Goal: Navigation & Orientation: Find specific page/section

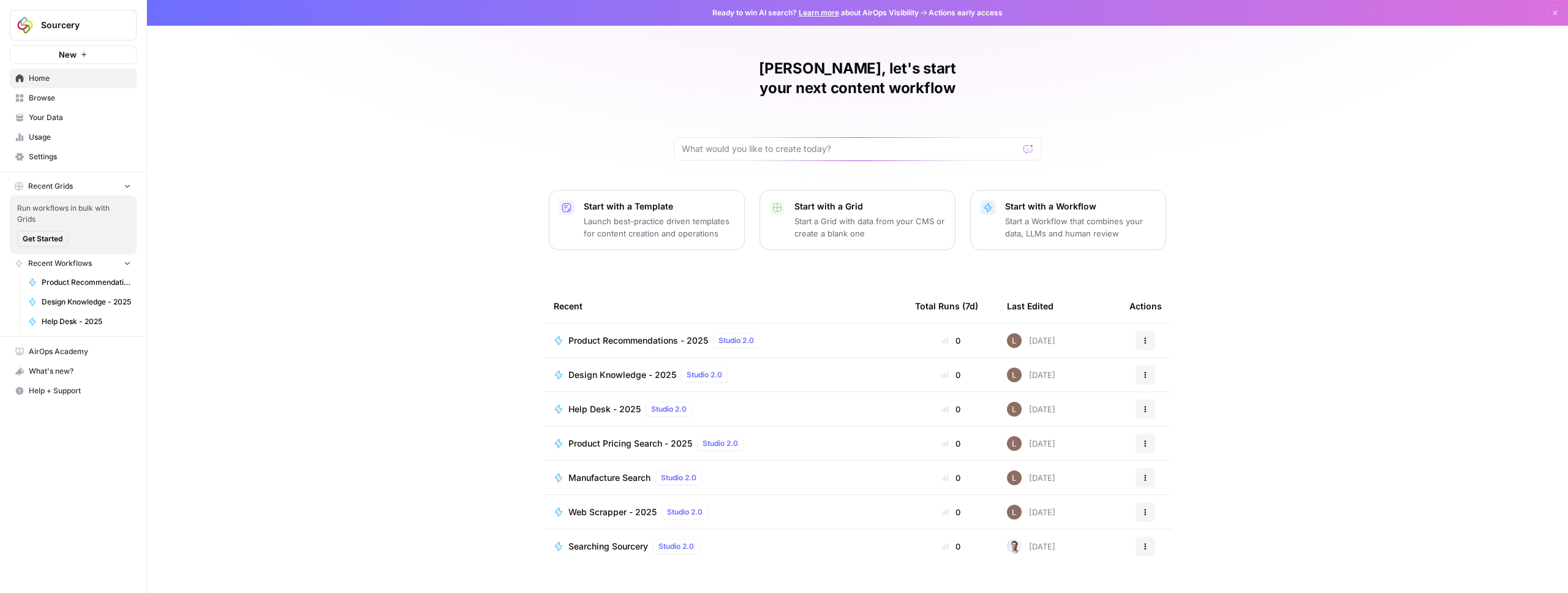
click at [397, 239] on div "[PERSON_NAME], let's start your next content workflow Start with a Template Lau…" at bounding box center [857, 296] width 1421 height 593
click at [385, 242] on div "[PERSON_NAME], let's start your next content workflow Start with a Template Lau…" at bounding box center [857, 296] width 1421 height 593
click at [90, 272] on link "Product Recommendations - 2025" at bounding box center [79, 281] width 114 height 19
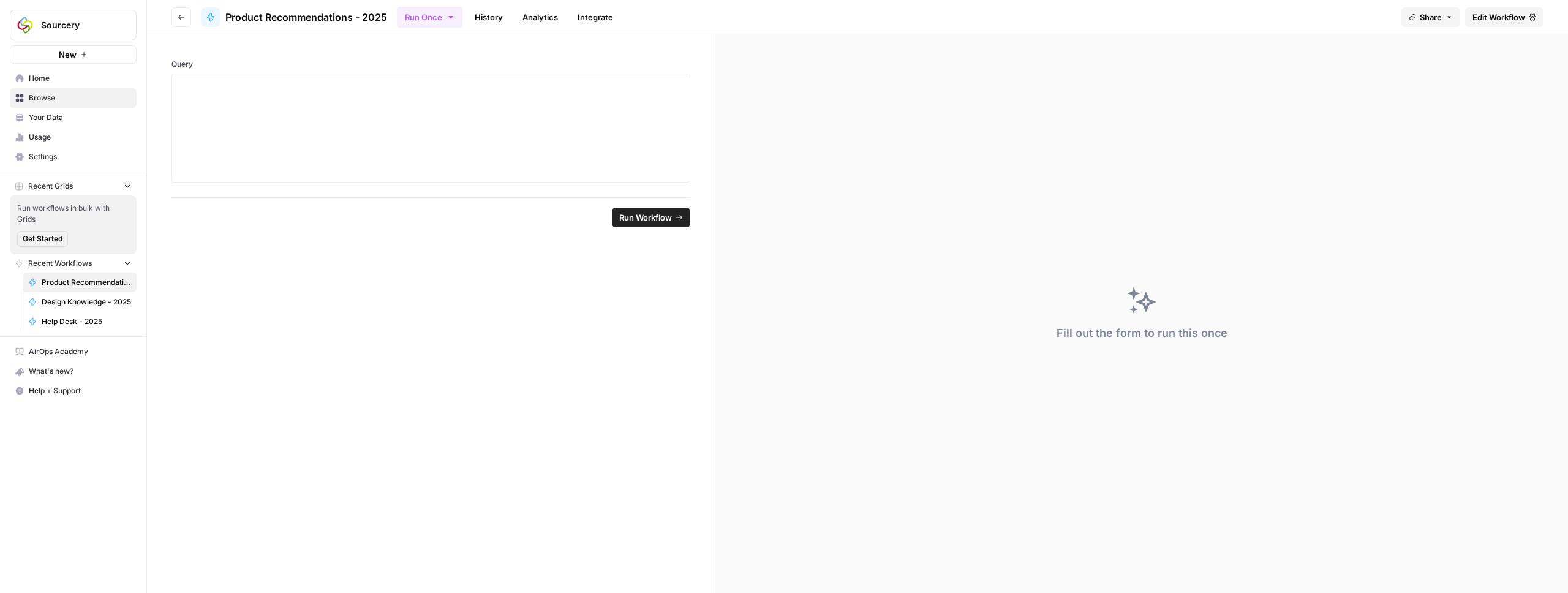
click at [369, 19] on span "Product Recommendations - 2025" at bounding box center [305, 18] width 162 height 15
click at [182, 19] on icon "button" at bounding box center [182, 18] width 7 height 7
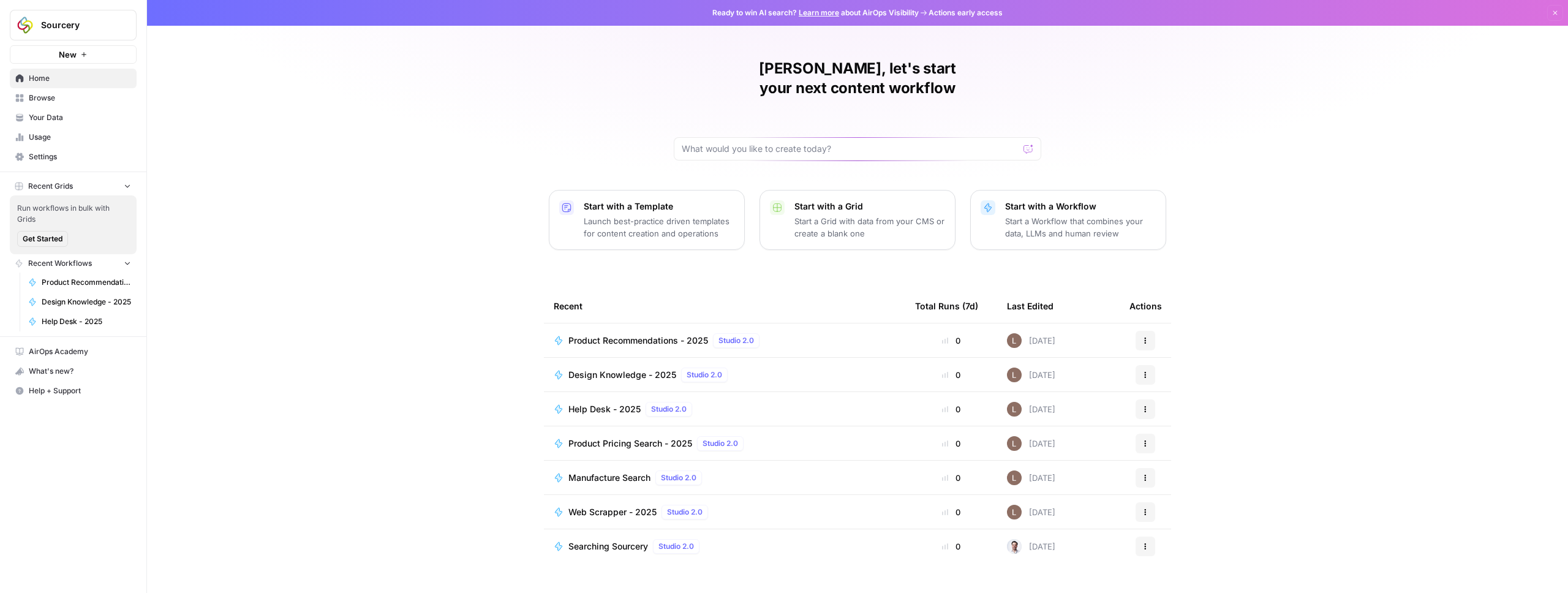
click at [39, 96] on span "Browse" at bounding box center [79, 98] width 102 height 11
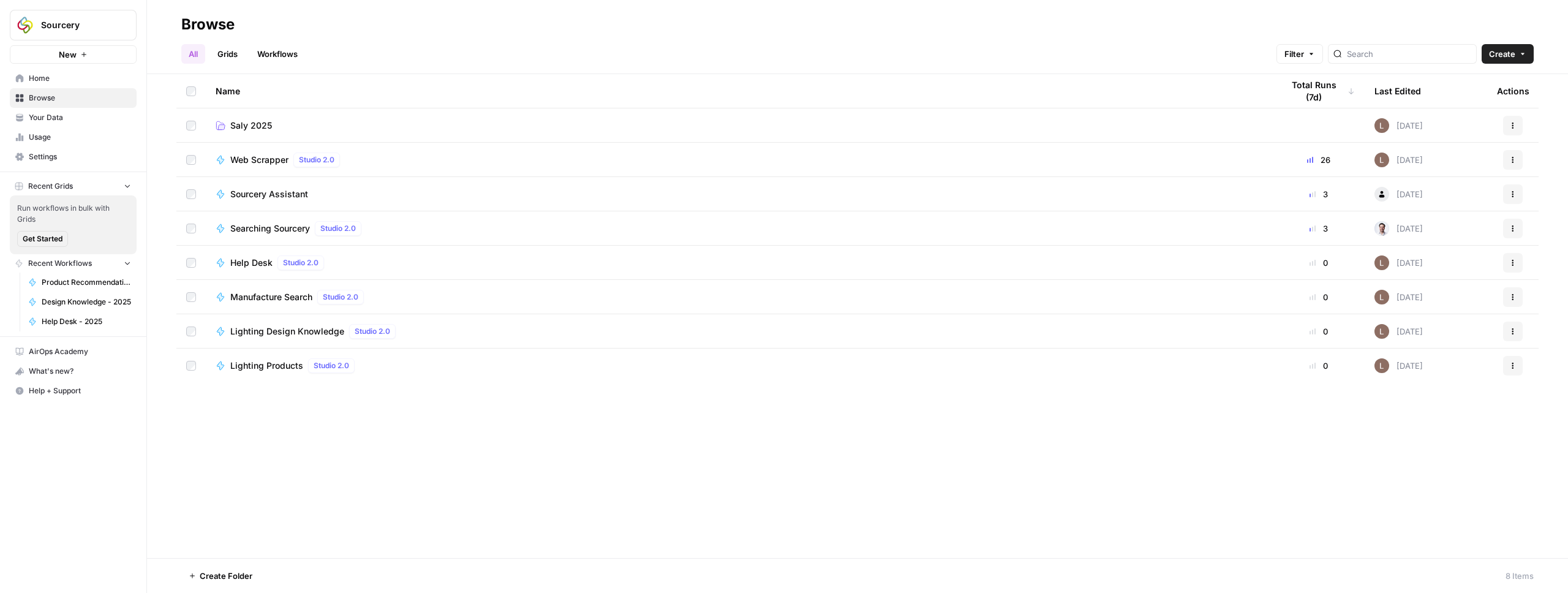
click at [253, 123] on span "Saly 2025" at bounding box center [251, 125] width 42 height 12
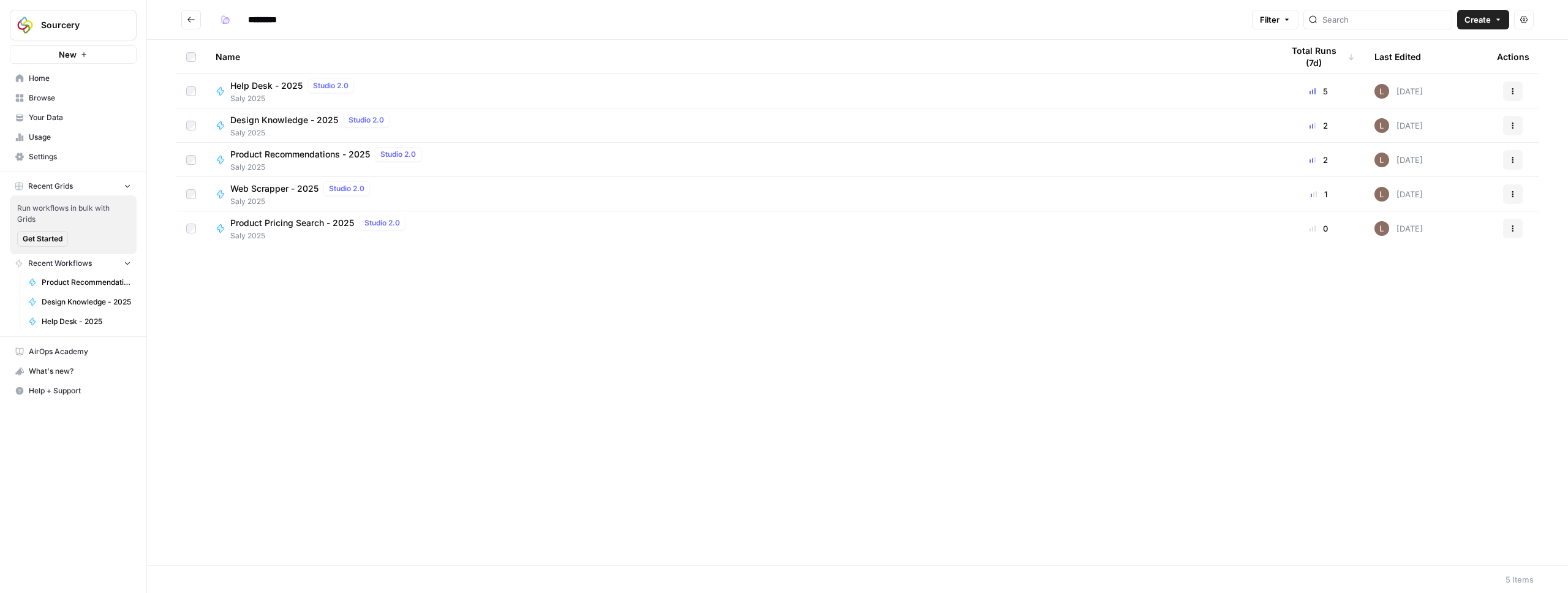
click at [276, 122] on span "Design Knowledge - 2025" at bounding box center [284, 119] width 108 height 12
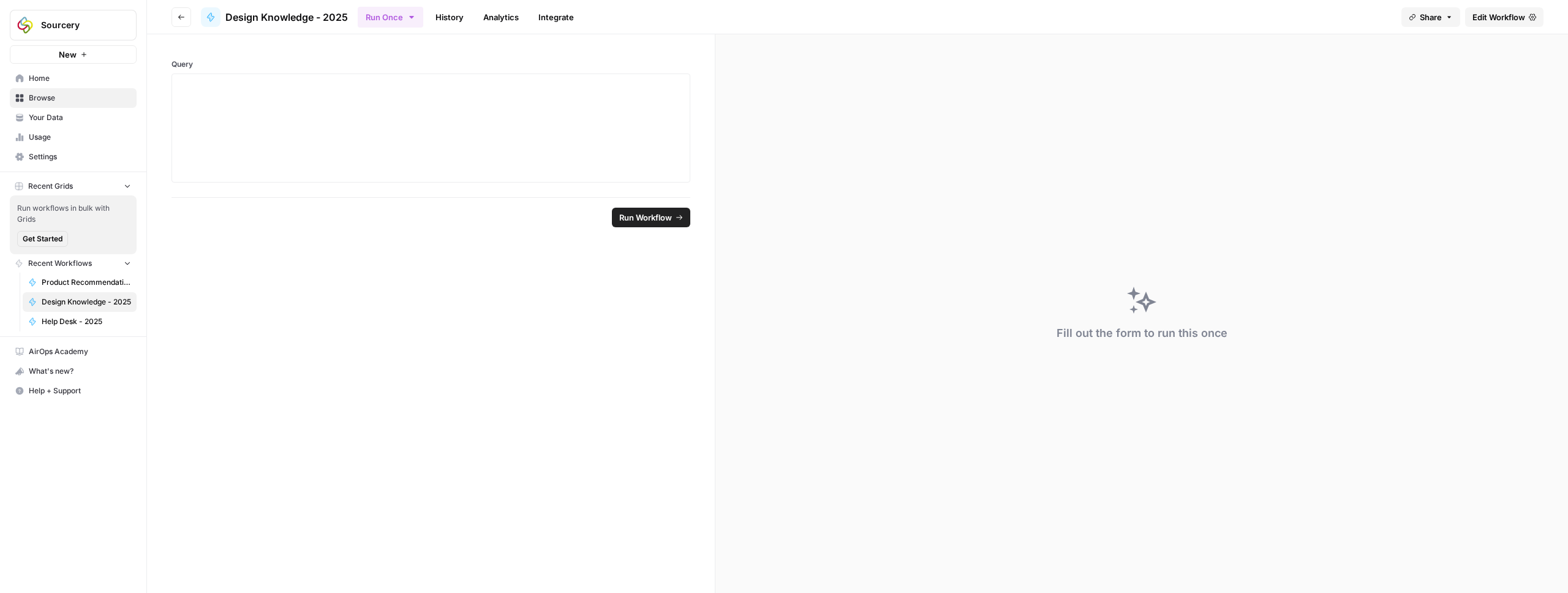
click at [461, 18] on link "History" at bounding box center [449, 17] width 42 height 19
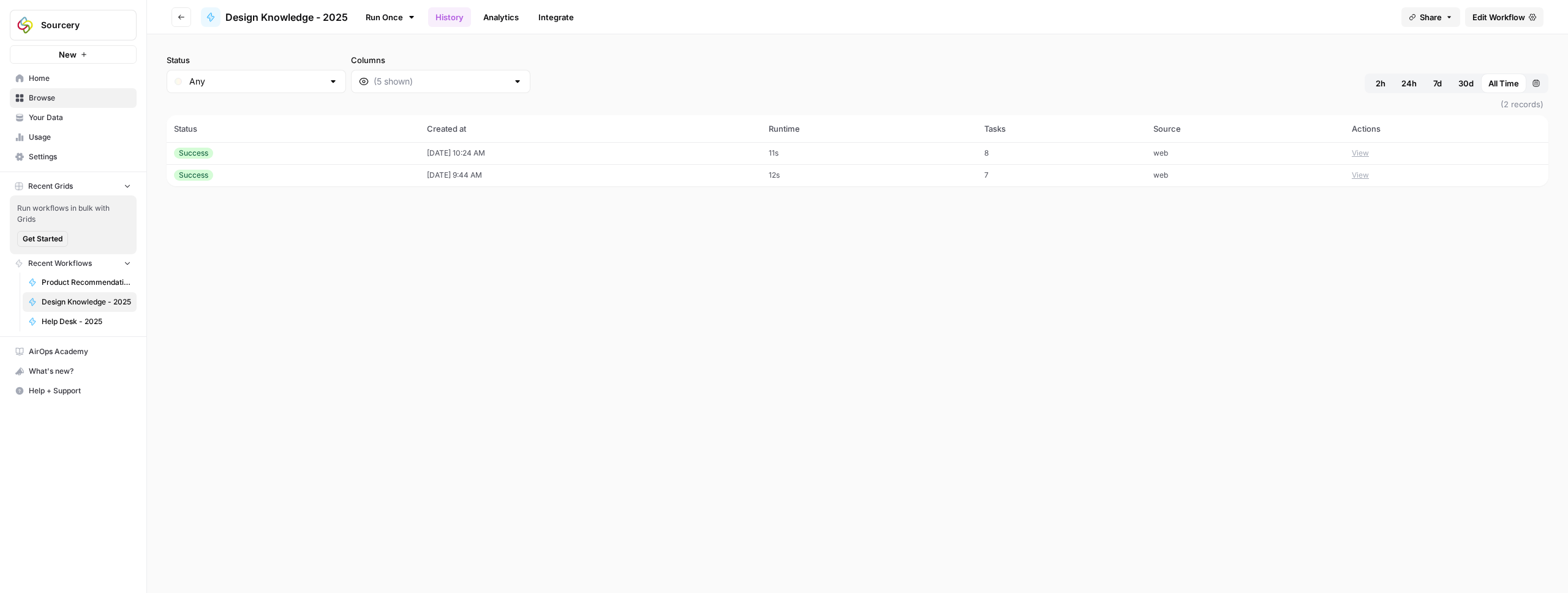
click at [511, 18] on link "Analytics" at bounding box center [501, 17] width 50 height 19
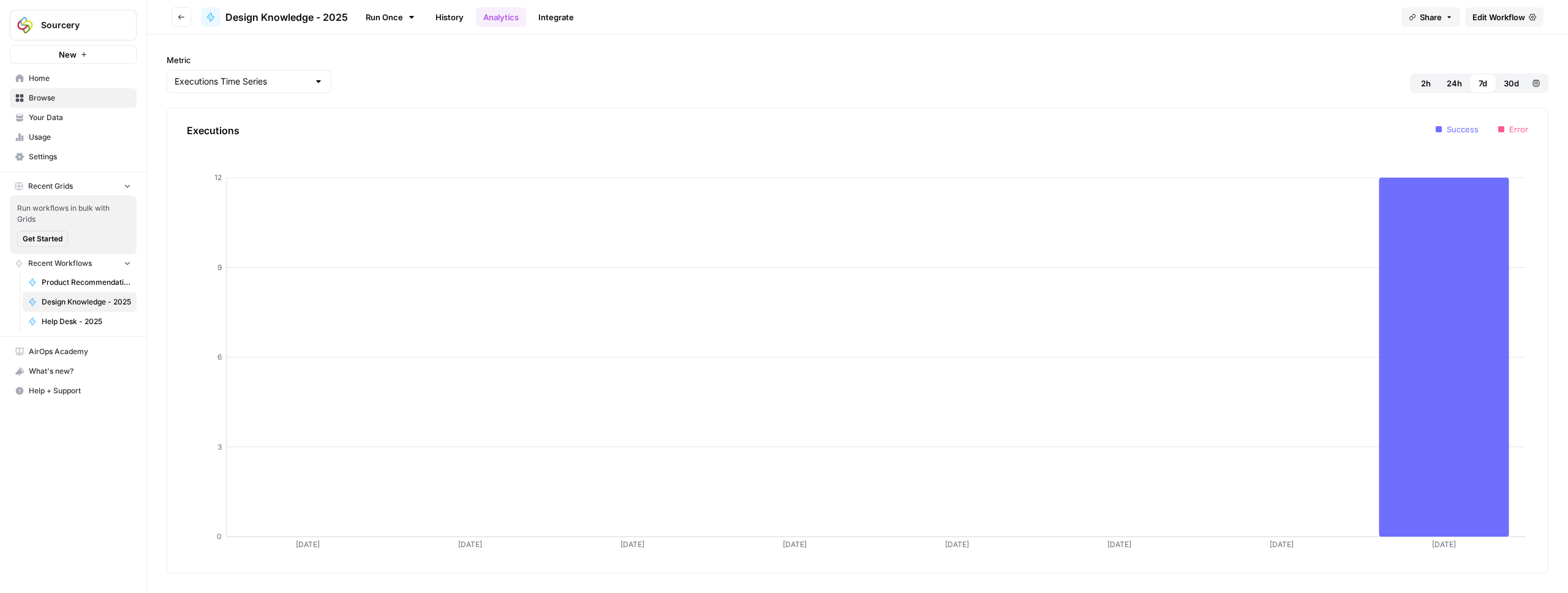
click at [572, 17] on link "Integrate" at bounding box center [557, 17] width 50 height 19
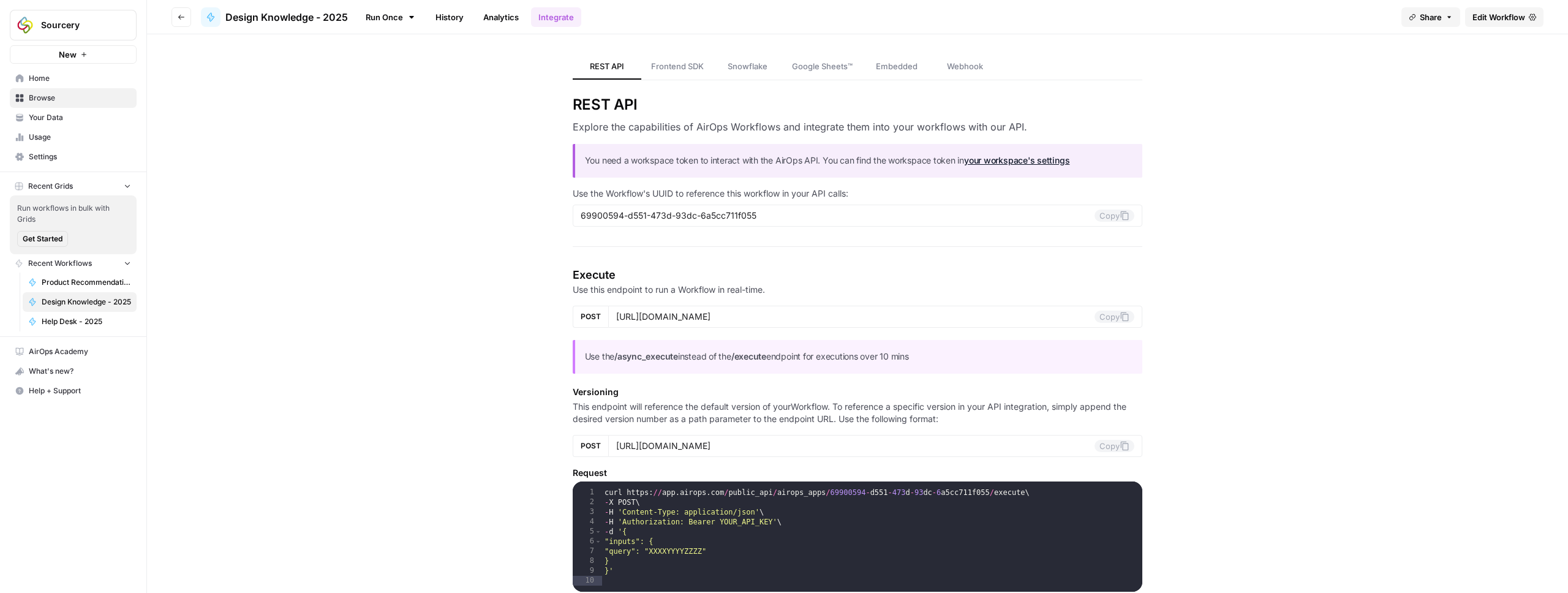
click at [65, 119] on span "Your Data" at bounding box center [79, 117] width 102 height 11
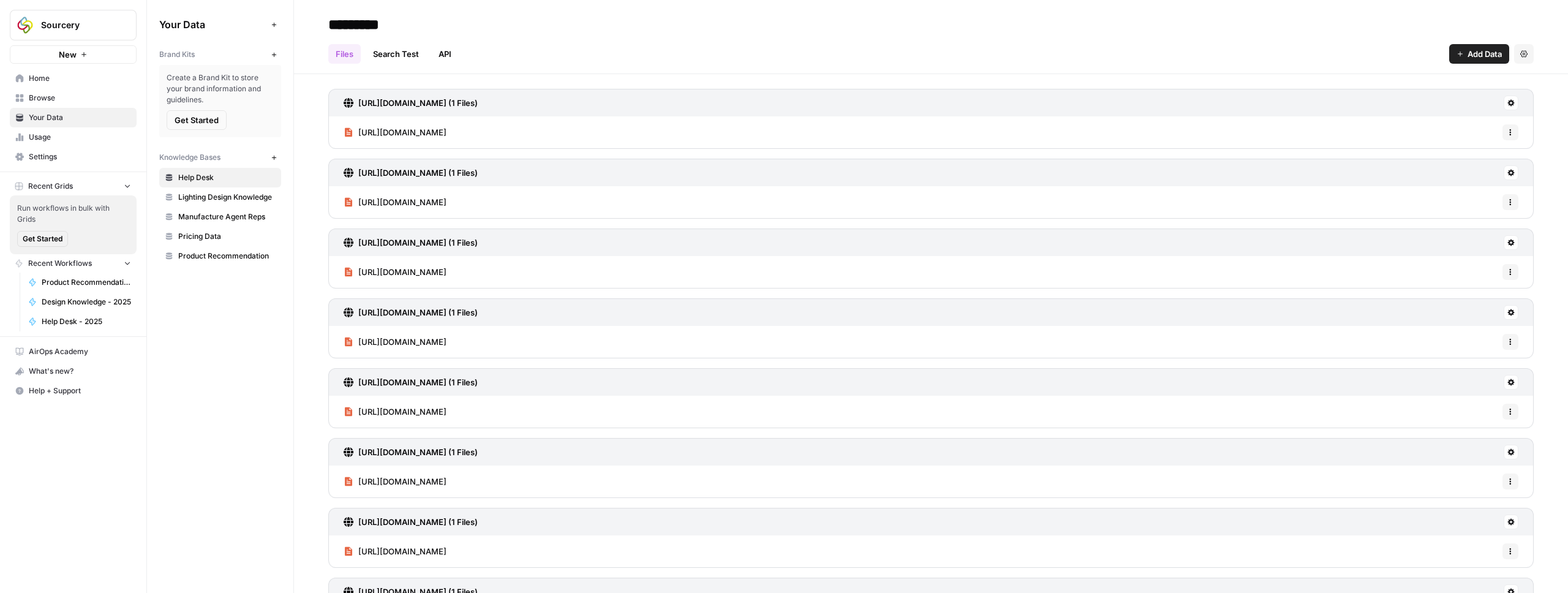
click at [66, 135] on span "Usage" at bounding box center [79, 137] width 102 height 11
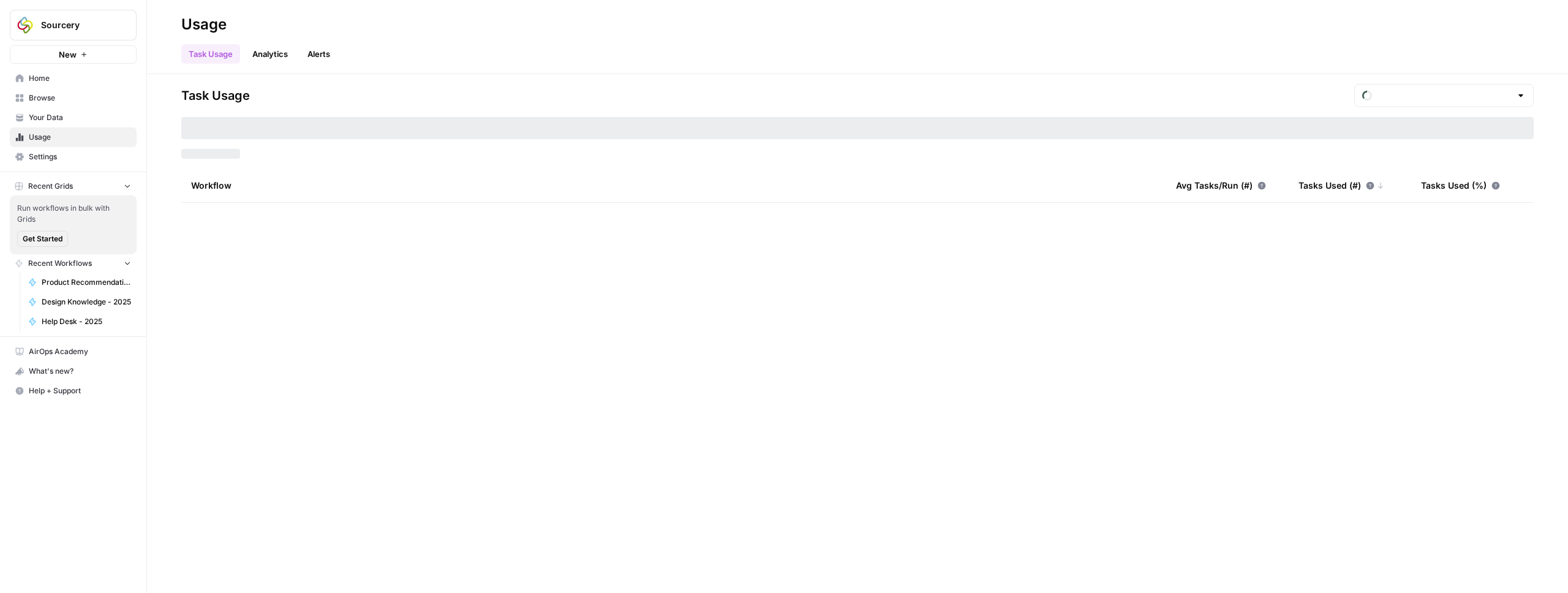
type input "August Included Tasks"
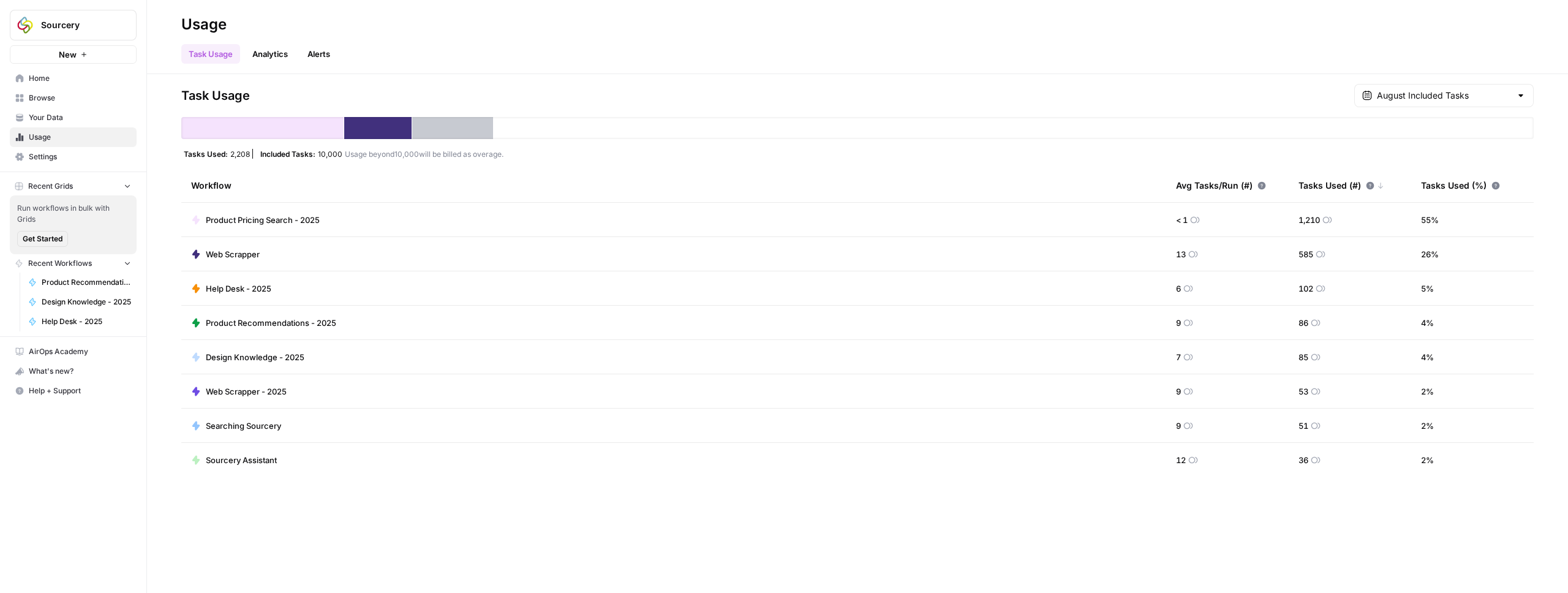
click at [271, 221] on span "Product Pricing Search - 2025" at bounding box center [262, 219] width 114 height 12
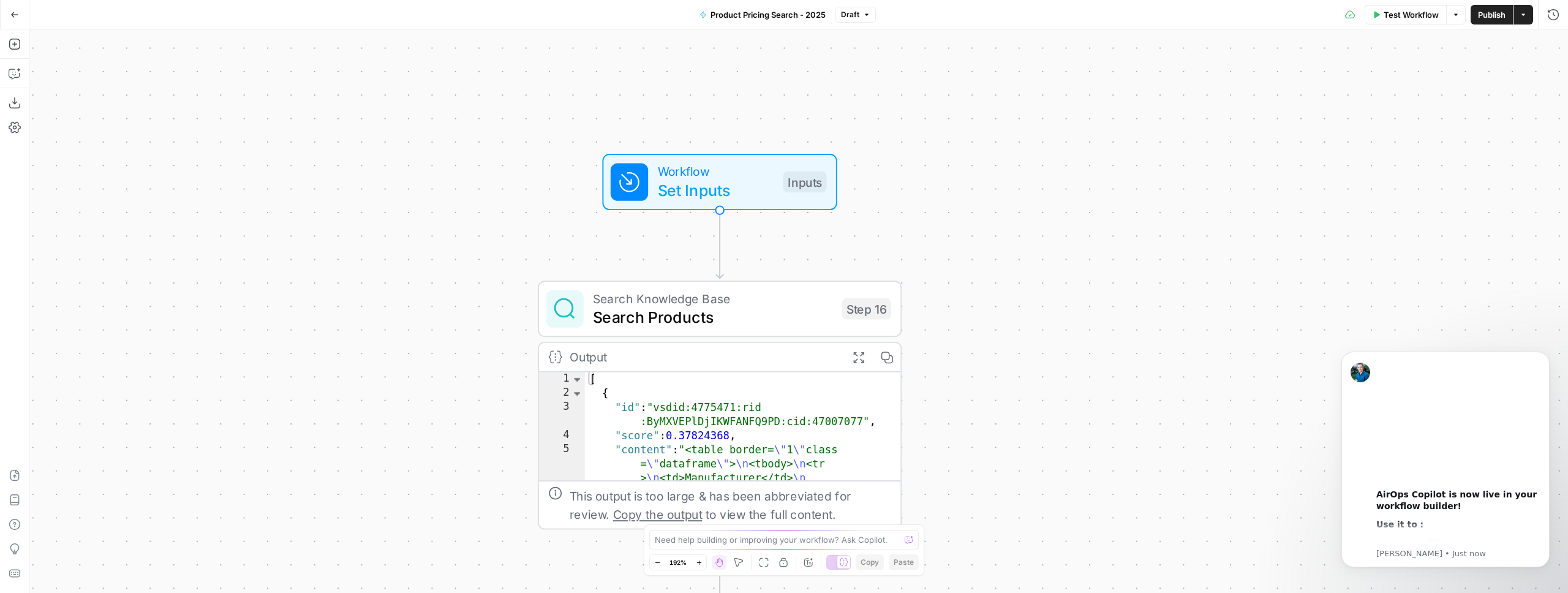
drag, startPoint x: 505, startPoint y: 99, endPoint x: 499, endPoint y: 307, distance: 208.1
click at [499, 307] on div "Workflow Set Inputs Inputs Search Knowledge Base Search Products Step 16 Output…" at bounding box center [799, 311] width 1539 height 563
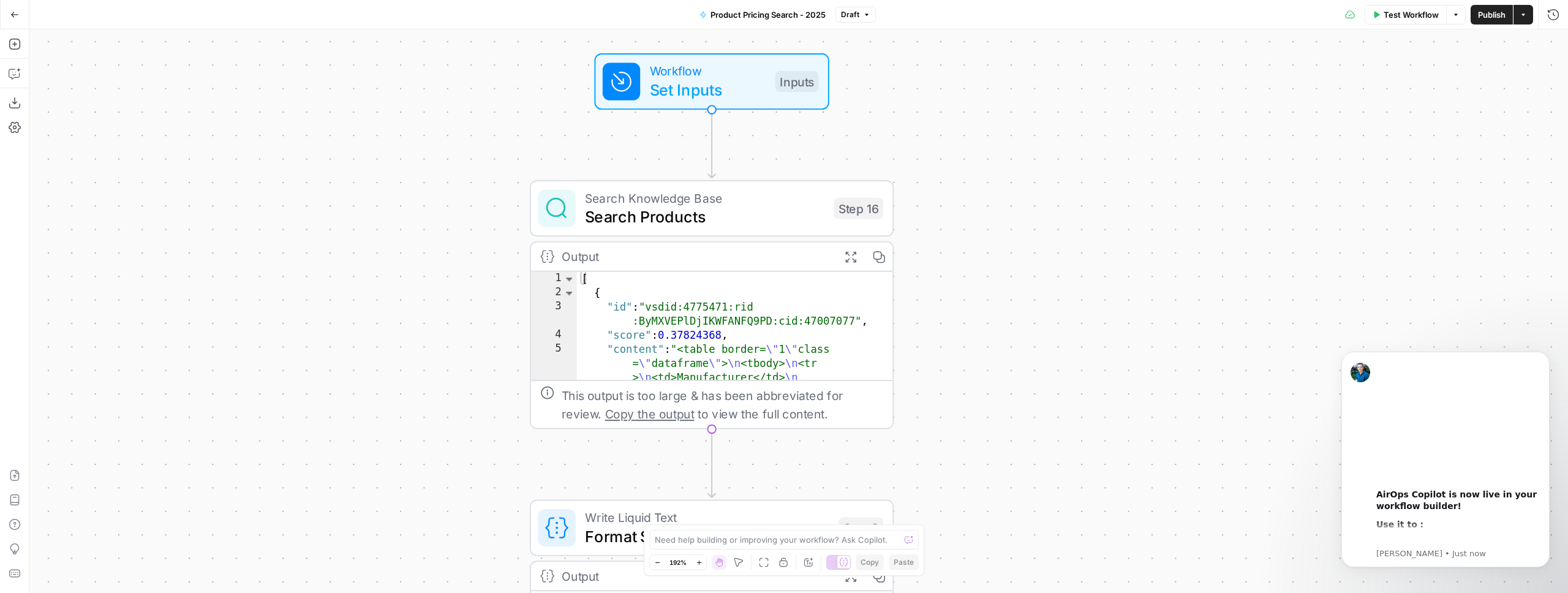
drag, startPoint x: 476, startPoint y: 328, endPoint x: 473, endPoint y: 156, distance: 172.0
click at [473, 156] on div "Workflow Set Inputs Inputs Search Knowledge Base Search Products Step 16 Output…" at bounding box center [799, 311] width 1539 height 563
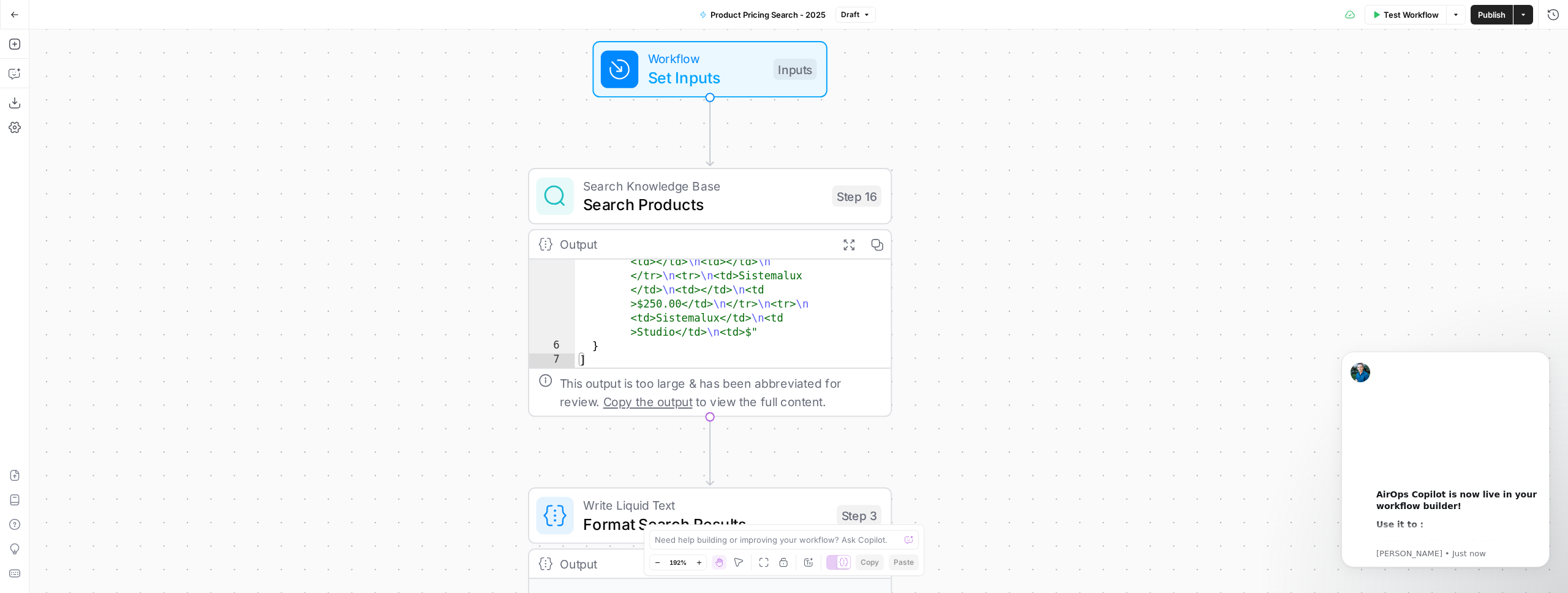
scroll to position [1090, 0]
drag, startPoint x: 915, startPoint y: 385, endPoint x: 908, endPoint y: 241, distance: 144.2
click at [908, 251] on div "Workflow Set Inputs Inputs Search Knowledge Base Search Products Step 16 Output…" at bounding box center [799, 311] width 1539 height 563
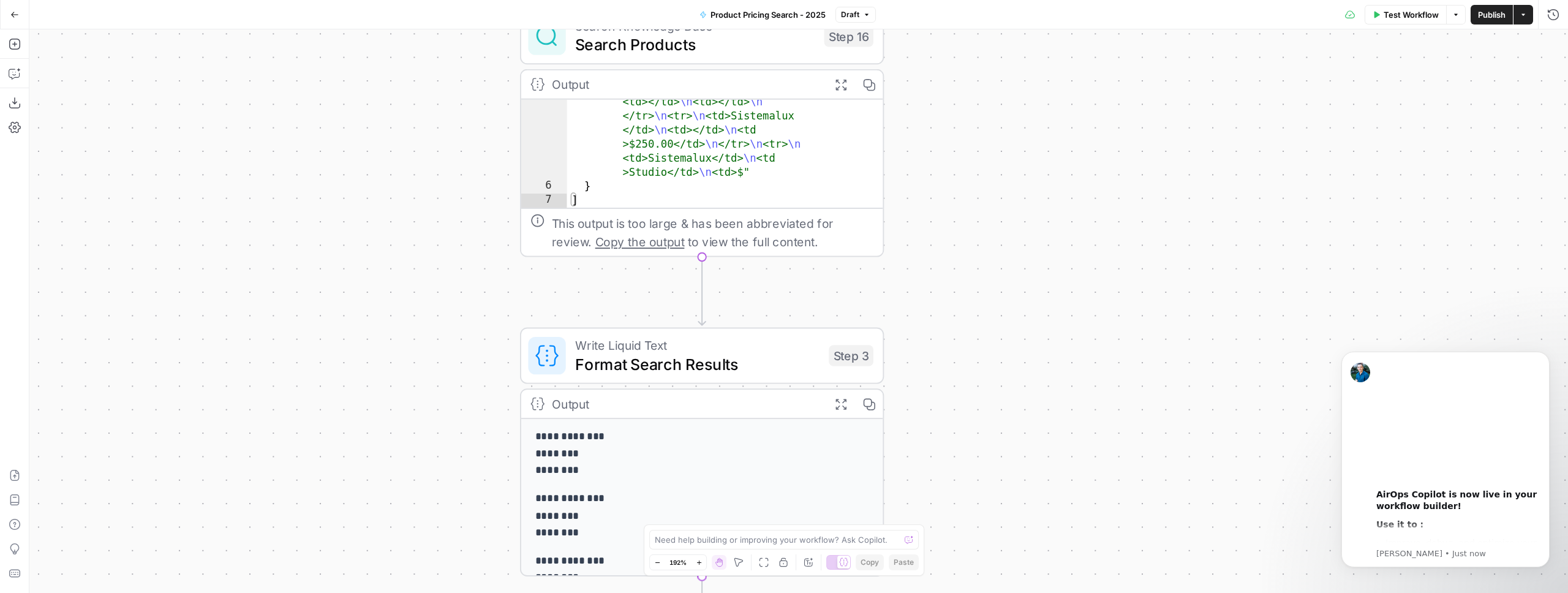
drag, startPoint x: 930, startPoint y: 343, endPoint x: 925, endPoint y: 141, distance: 202.1
click at [925, 142] on div "Workflow Set Inputs Inputs Search Knowledge Base Search Products Step 16 Output…" at bounding box center [799, 311] width 1539 height 563
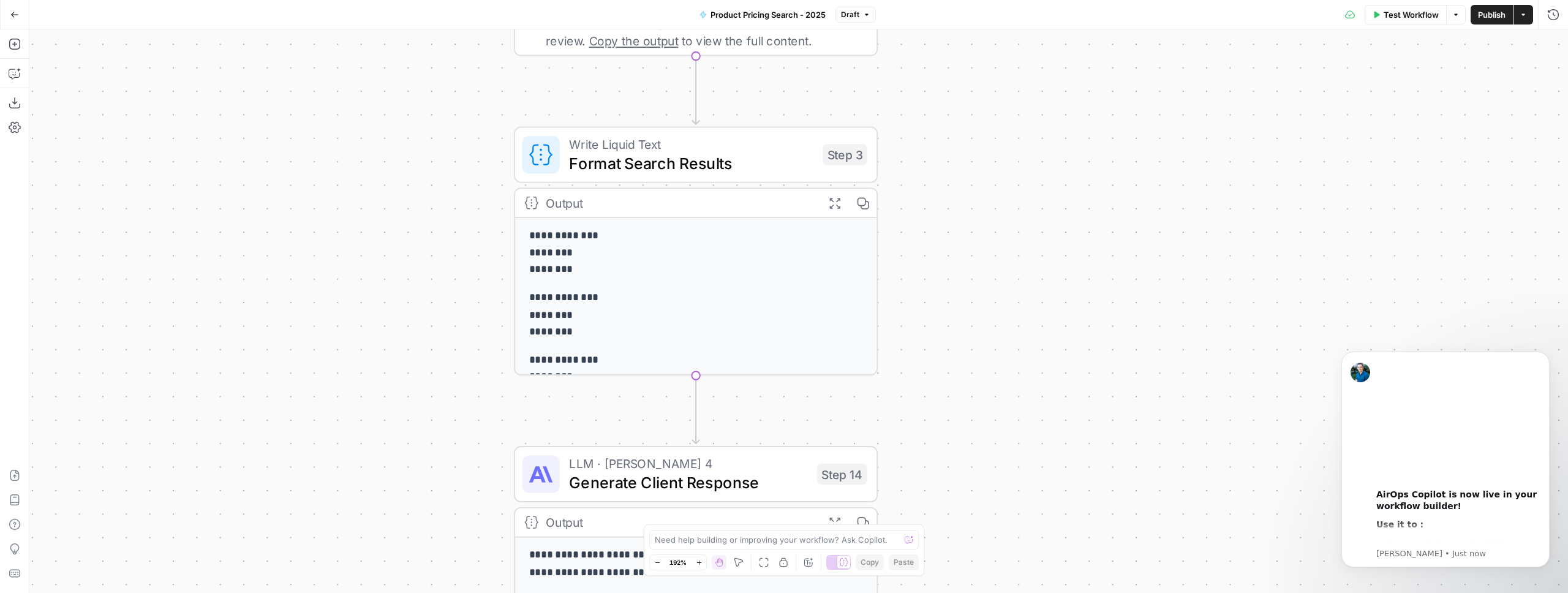
scroll to position [53, 0]
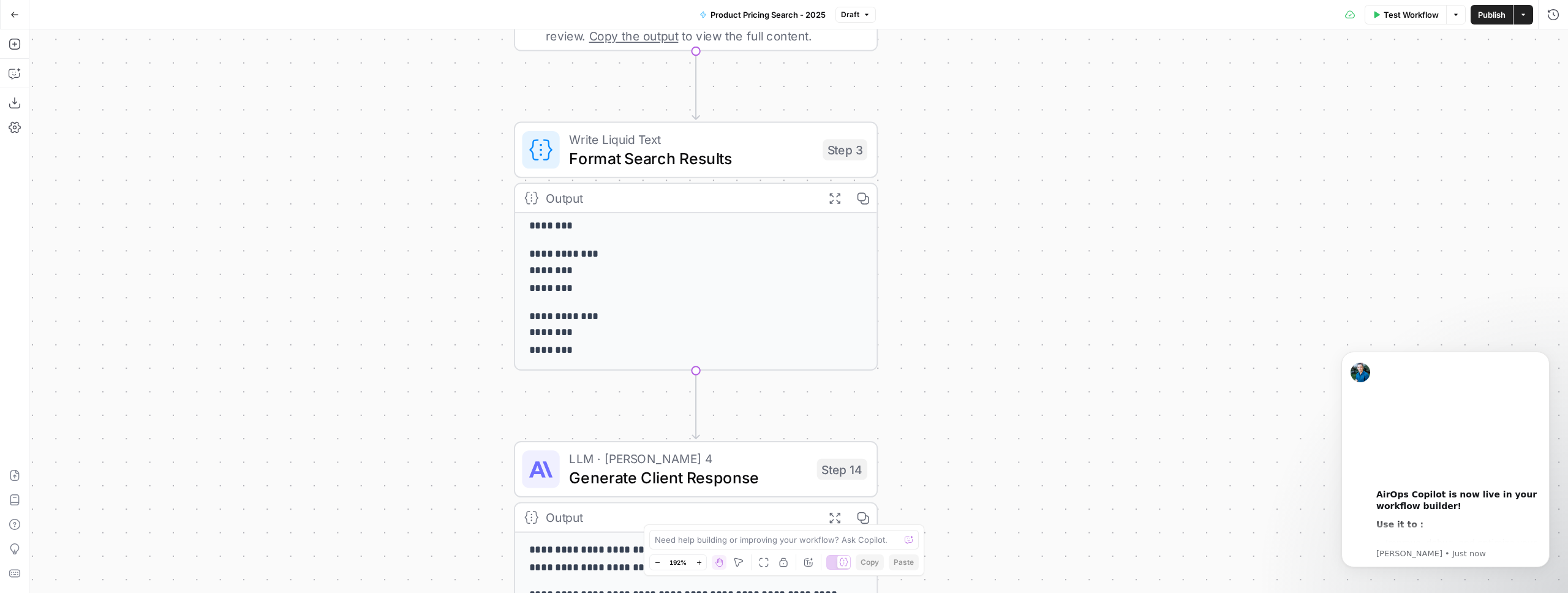
drag, startPoint x: 1009, startPoint y: 307, endPoint x: 1003, endPoint y: 134, distance: 173.1
click at [1003, 136] on div "Workflow Set Inputs Inputs Search Knowledge Base Search Products Step 16 Output…" at bounding box center [799, 311] width 1539 height 563
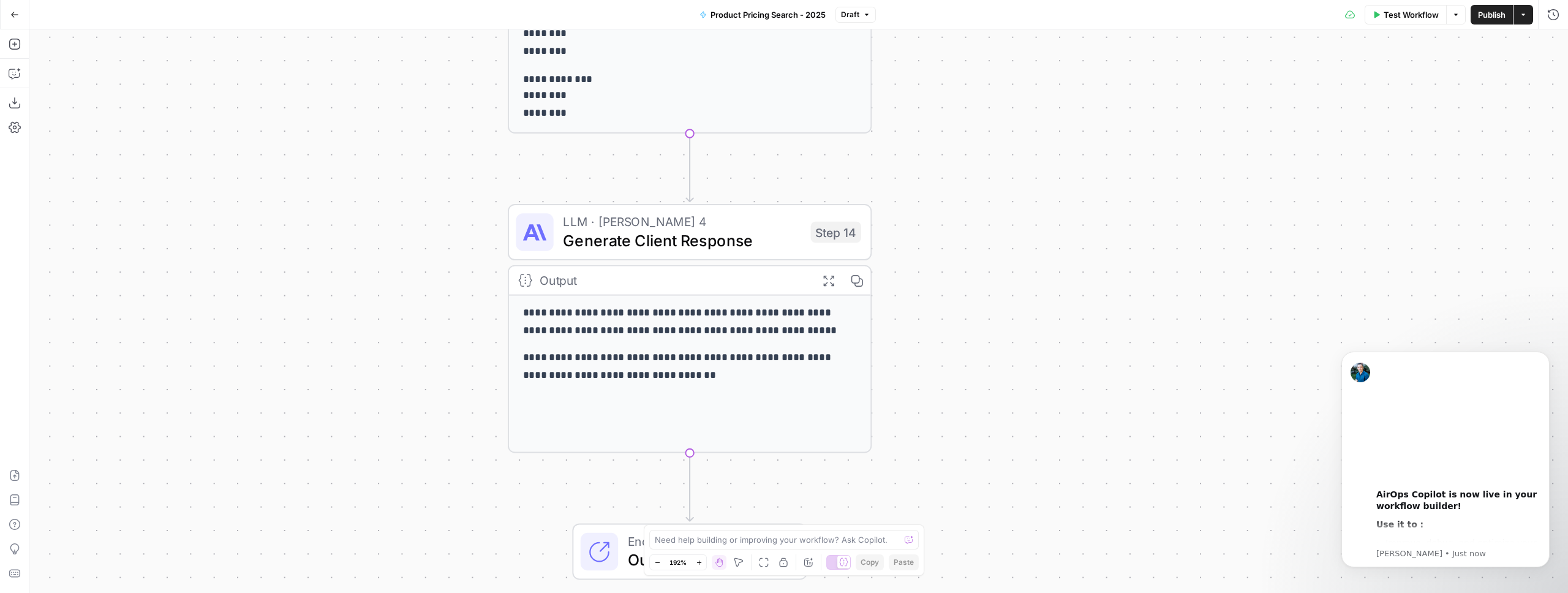
drag, startPoint x: 983, startPoint y: 344, endPoint x: 984, endPoint y: 162, distance: 182.0
click at [984, 162] on div "Workflow Set Inputs Inputs Search Knowledge Base Search Products Step 16 Output…" at bounding box center [799, 311] width 1539 height 563
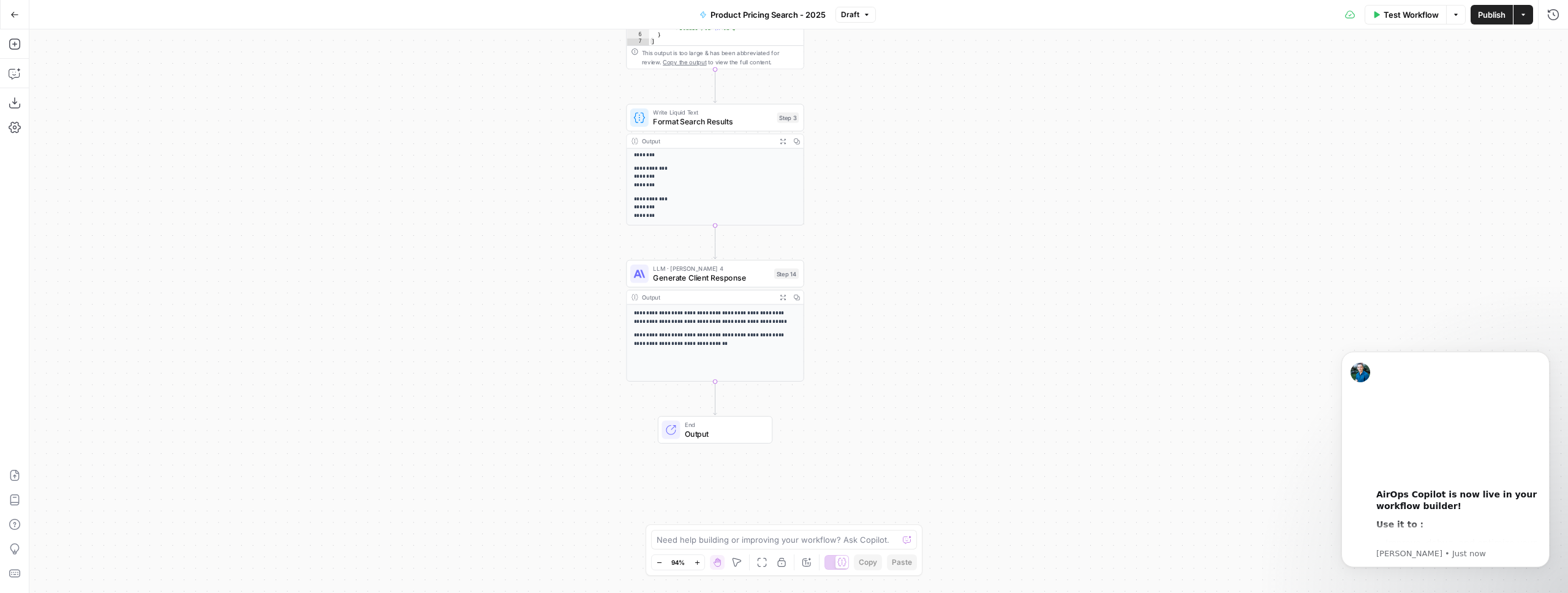
drag, startPoint x: 1023, startPoint y: 147, endPoint x: 900, endPoint y: 281, distance: 181.9
click at [900, 281] on div "Workflow Set Inputs Inputs Search Knowledge Base Search Products Step 16 Output…" at bounding box center [799, 311] width 1539 height 563
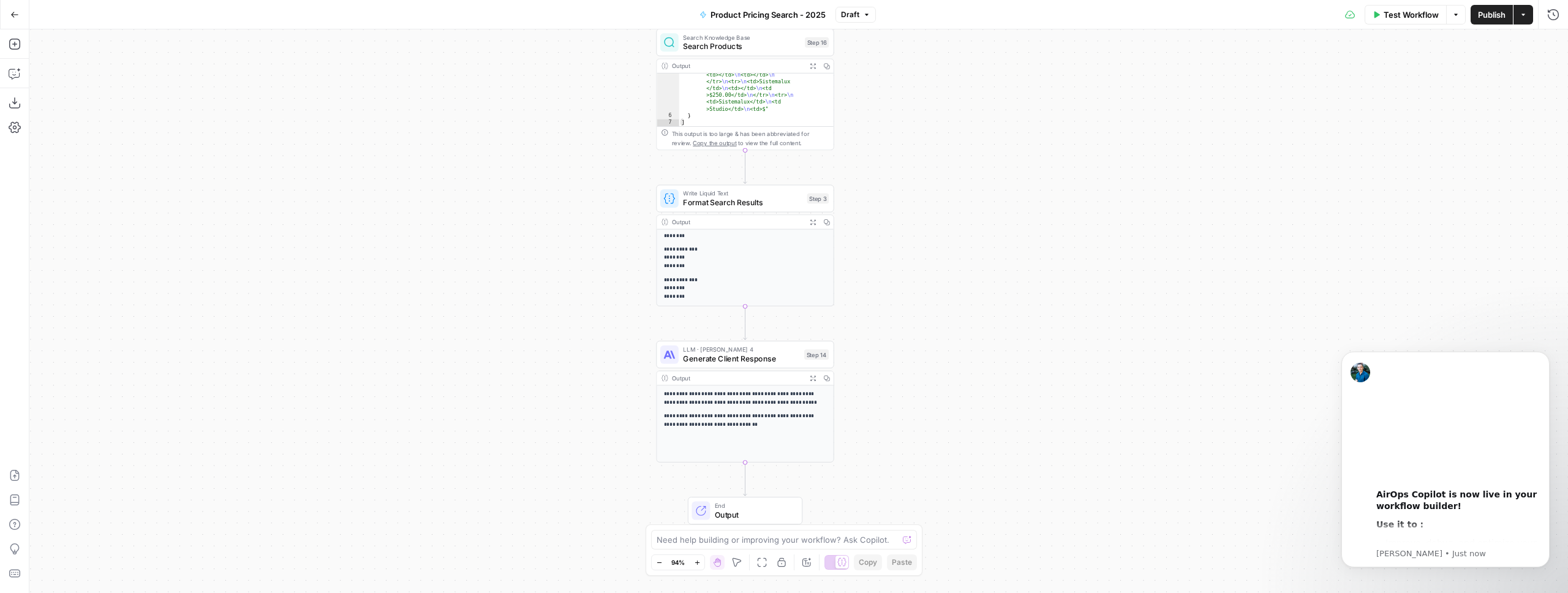
drag, startPoint x: 867, startPoint y: 216, endPoint x: 893, endPoint y: 287, distance: 75.6
click at [894, 289] on div "Workflow Set Inputs Inputs Search Knowledge Base Search Products Step 16 Output…" at bounding box center [799, 311] width 1539 height 563
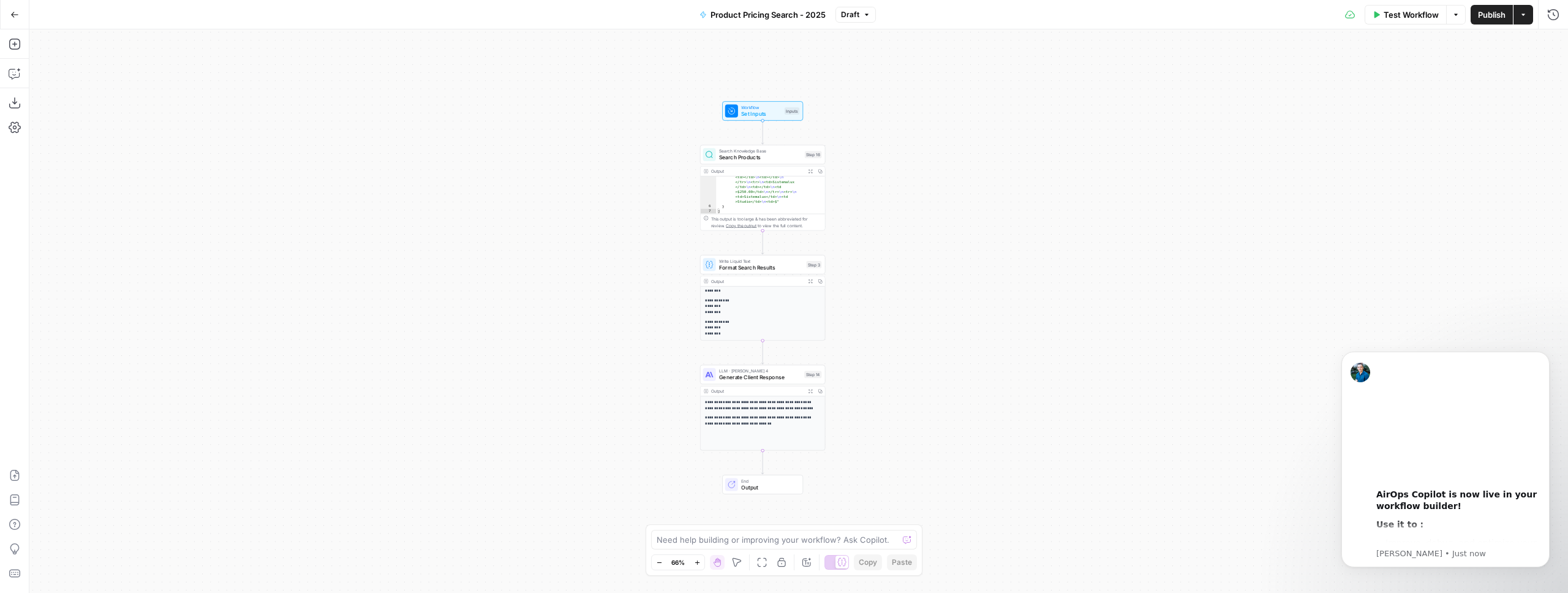
drag, startPoint x: 908, startPoint y: 262, endPoint x: 883, endPoint y: 303, distance: 48.0
click at [883, 304] on div "Workflow Set Inputs Inputs Search Knowledge Base Search Products Step 16 Output…" at bounding box center [799, 311] width 1539 height 563
click at [15, 16] on icon "button" at bounding box center [14, 14] width 8 height 8
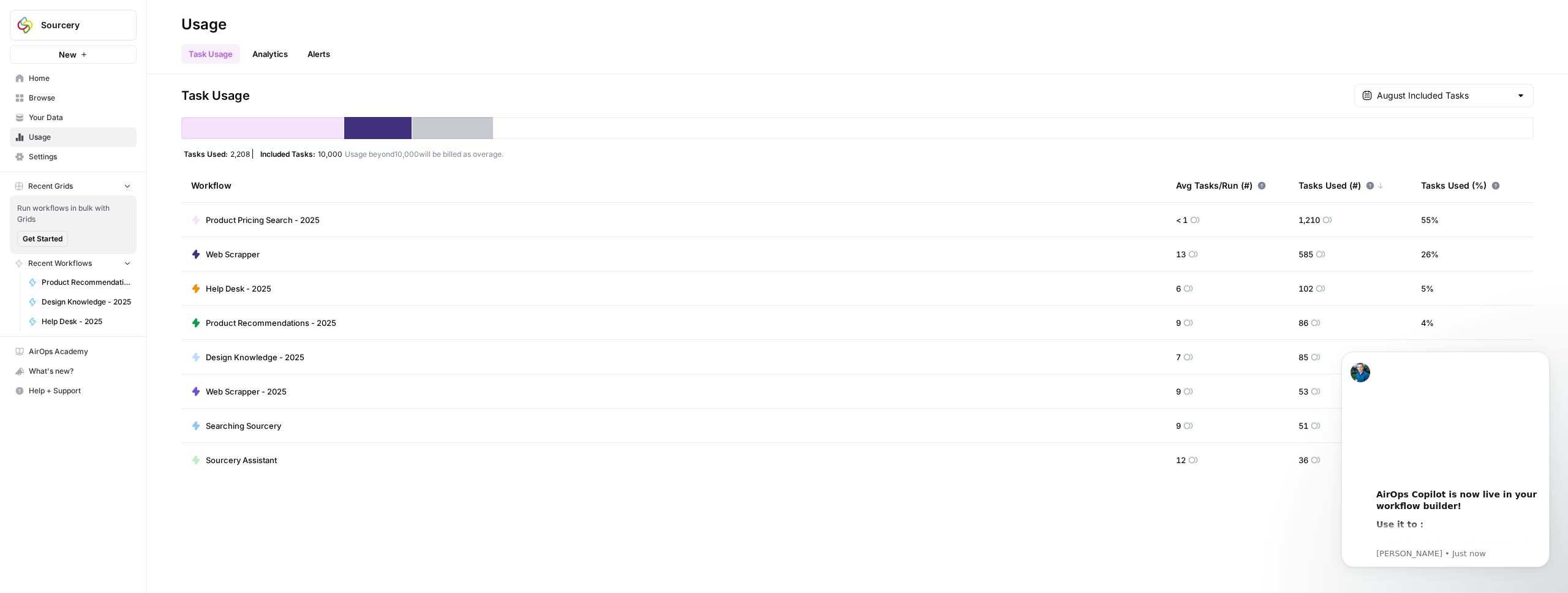
click at [252, 318] on span "Product Recommendations - 2025" at bounding box center [270, 322] width 130 height 12
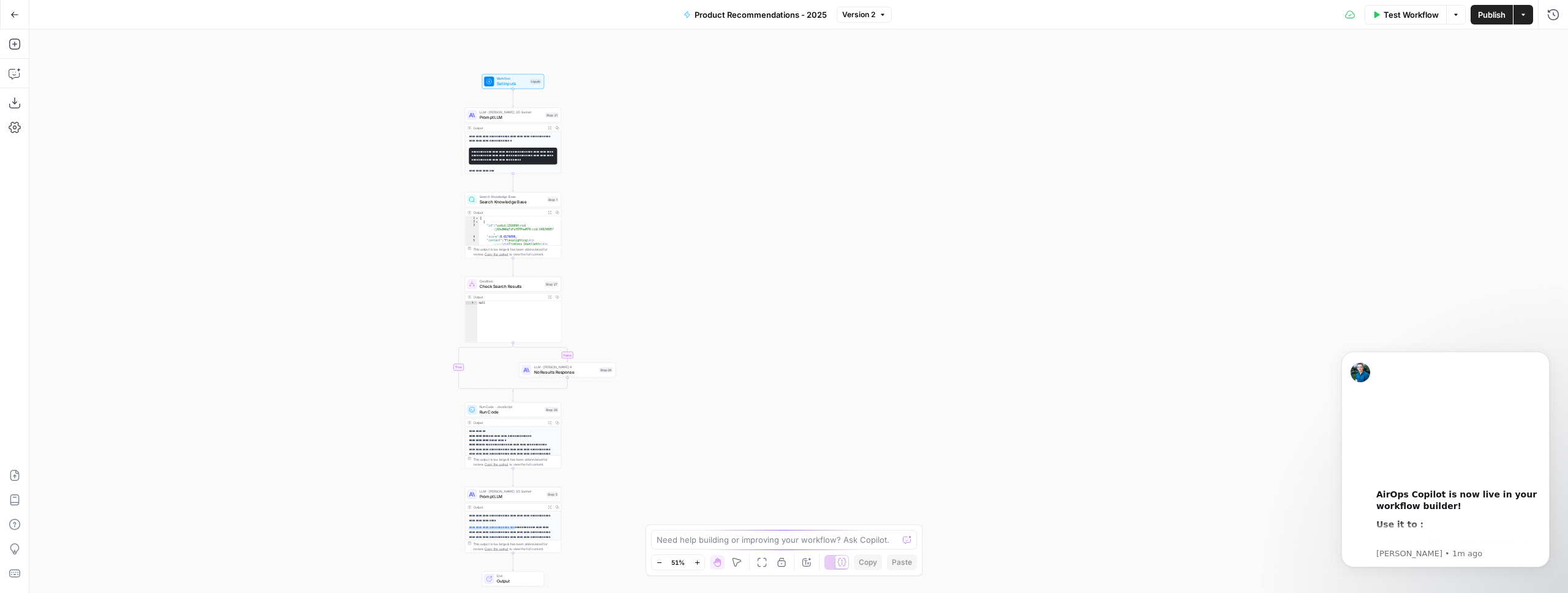
drag, startPoint x: 559, startPoint y: 305, endPoint x: 283, endPoint y: 326, distance: 276.8
click at [283, 326] on div "**********" at bounding box center [799, 311] width 1539 height 563
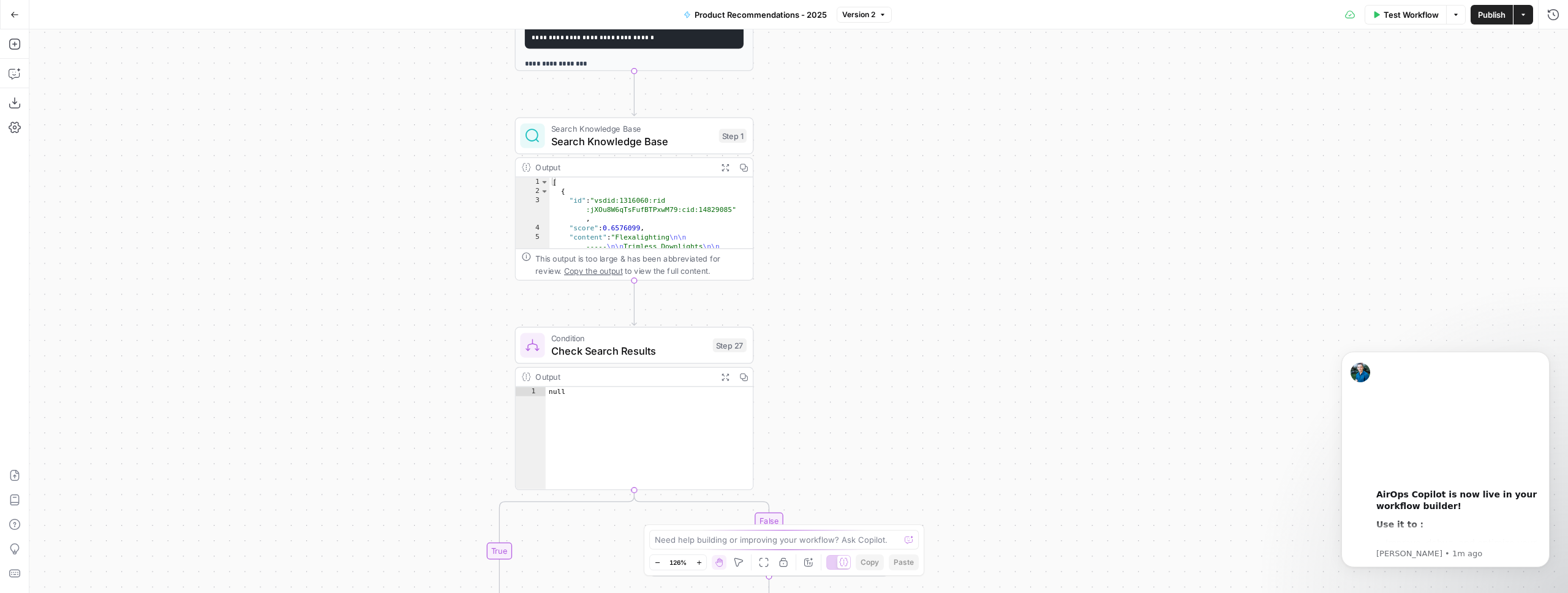
drag, startPoint x: 387, startPoint y: 281, endPoint x: 170, endPoint y: 480, distance: 294.4
click at [171, 479] on div "**********" at bounding box center [799, 311] width 1539 height 563
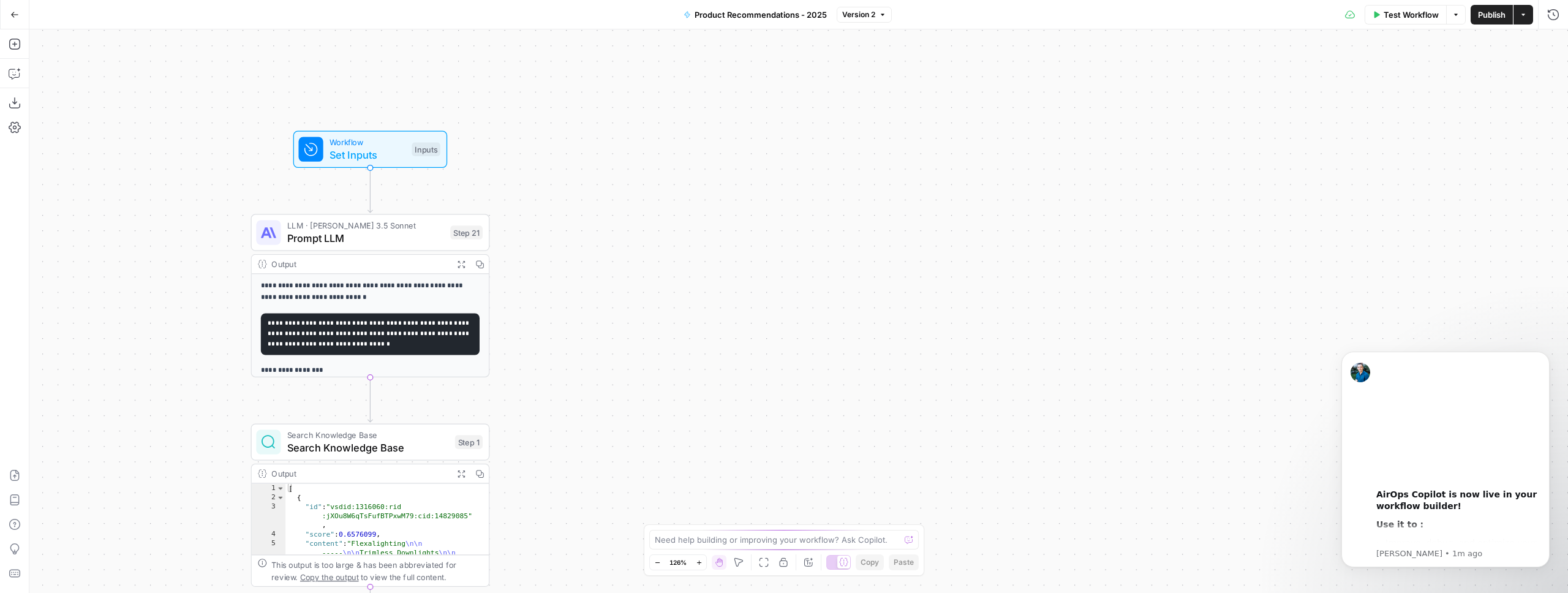
drag, startPoint x: 293, startPoint y: 229, endPoint x: 63, endPoint y: 486, distance: 344.9
click at [64, 485] on div "**********" at bounding box center [799, 311] width 1539 height 563
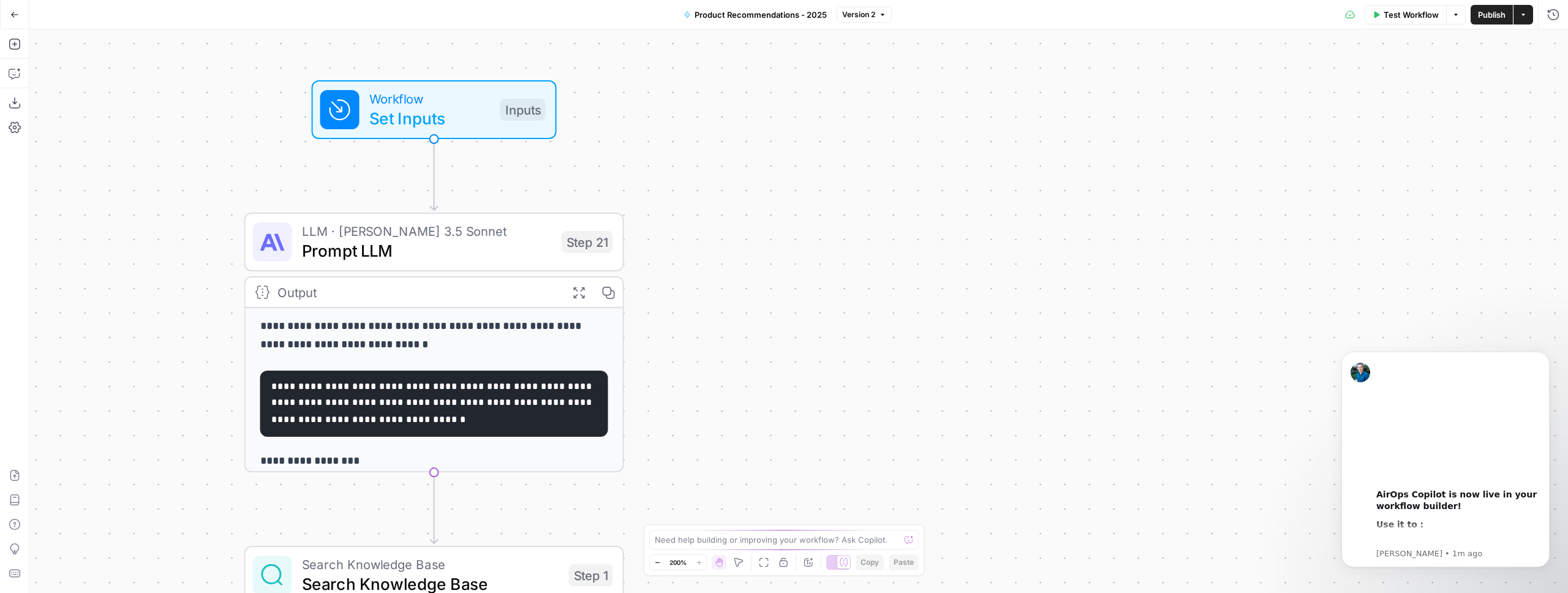
drag, startPoint x: 181, startPoint y: 378, endPoint x: 116, endPoint y: 444, distance: 92.6
click at [116, 444] on div "**********" at bounding box center [799, 311] width 1539 height 563
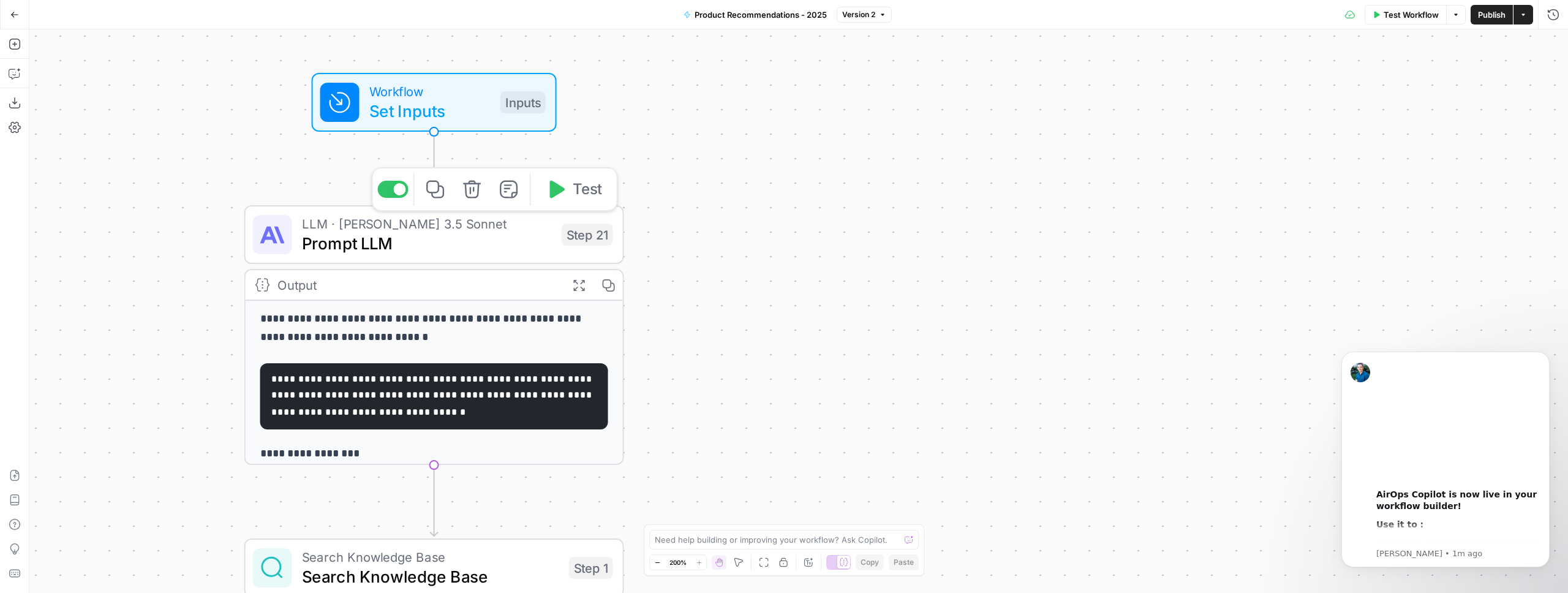
click at [430, 246] on span "Prompt LLM" at bounding box center [426, 243] width 250 height 25
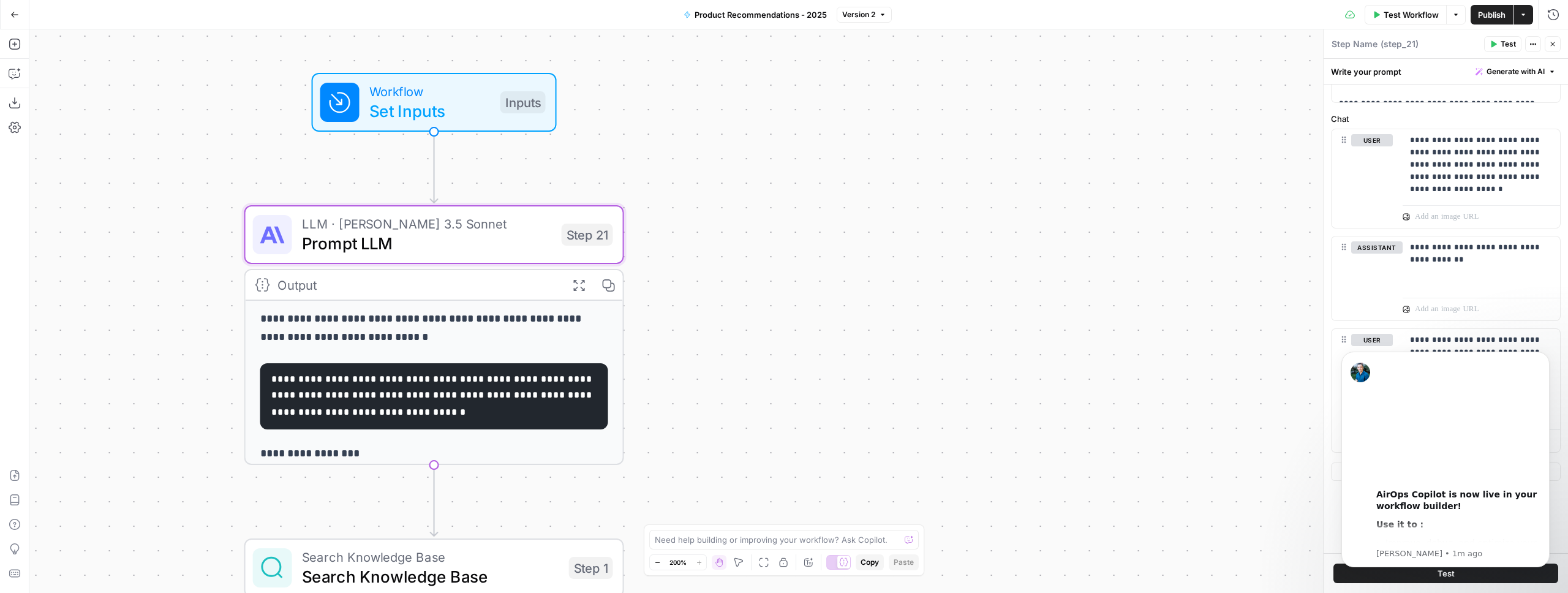
scroll to position [359, 0]
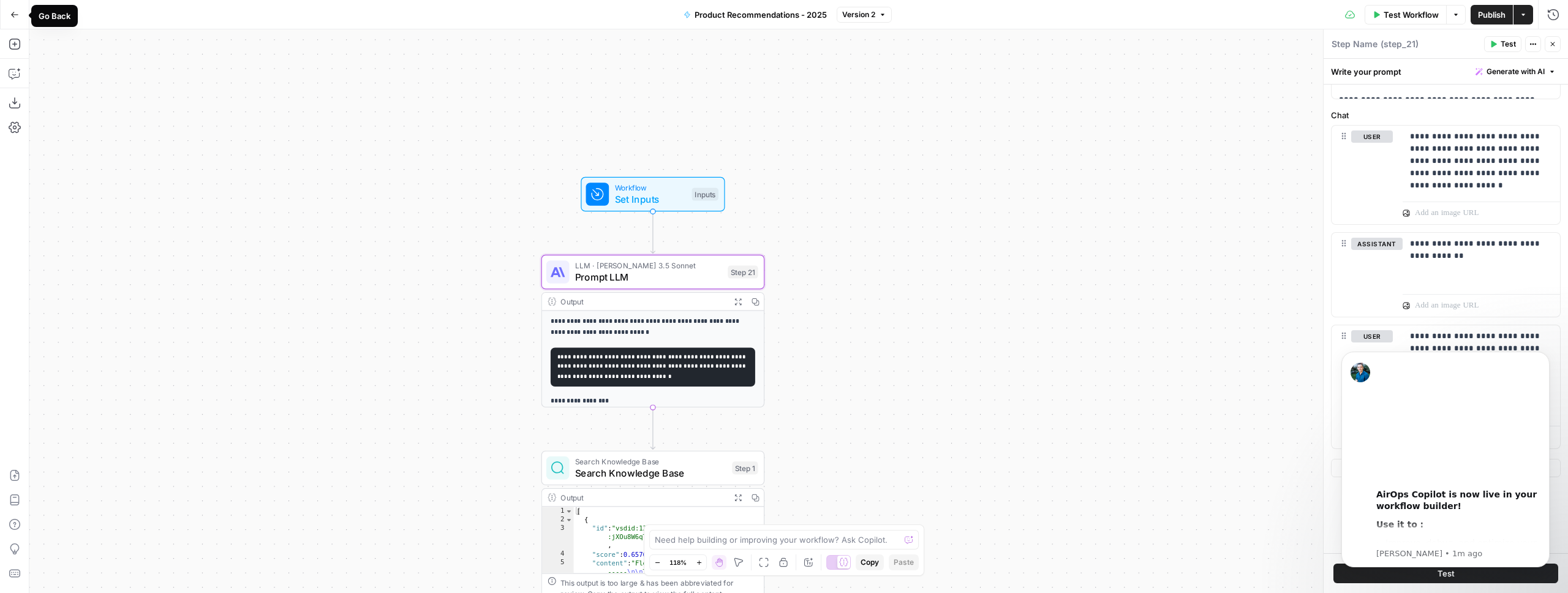
click at [16, 16] on icon "button" at bounding box center [14, 14] width 8 height 8
